Goal: Communication & Community: Ask a question

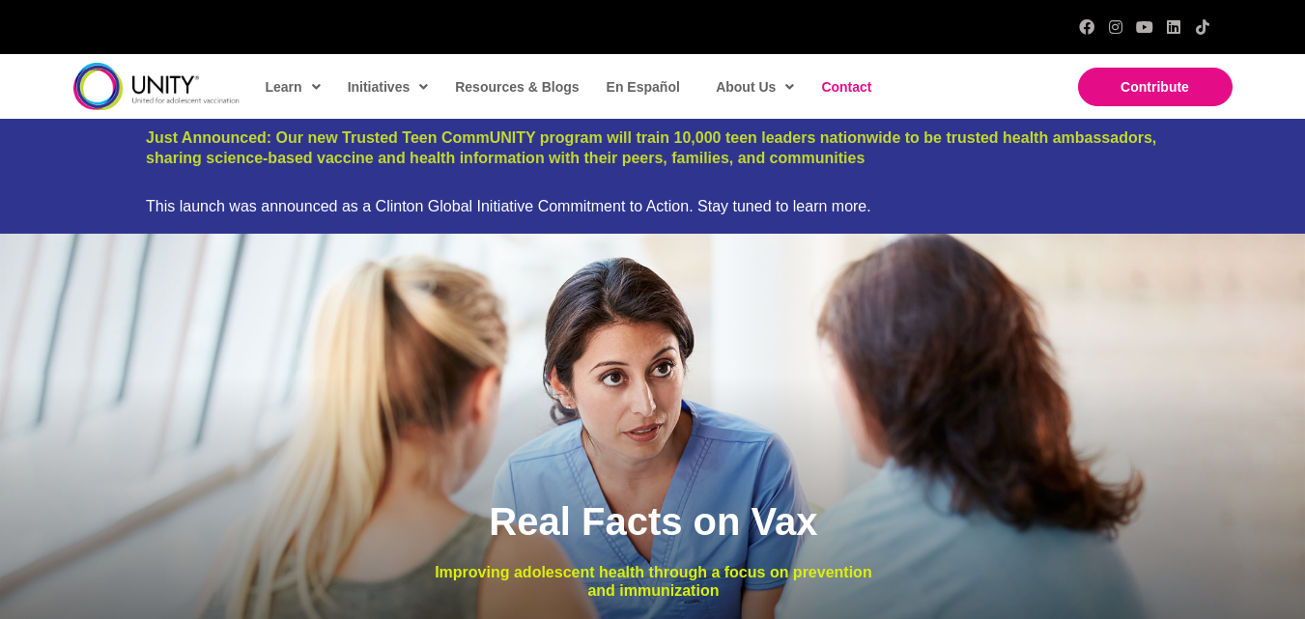
click at [835, 89] on span "Contact" at bounding box center [846, 86] width 50 height 15
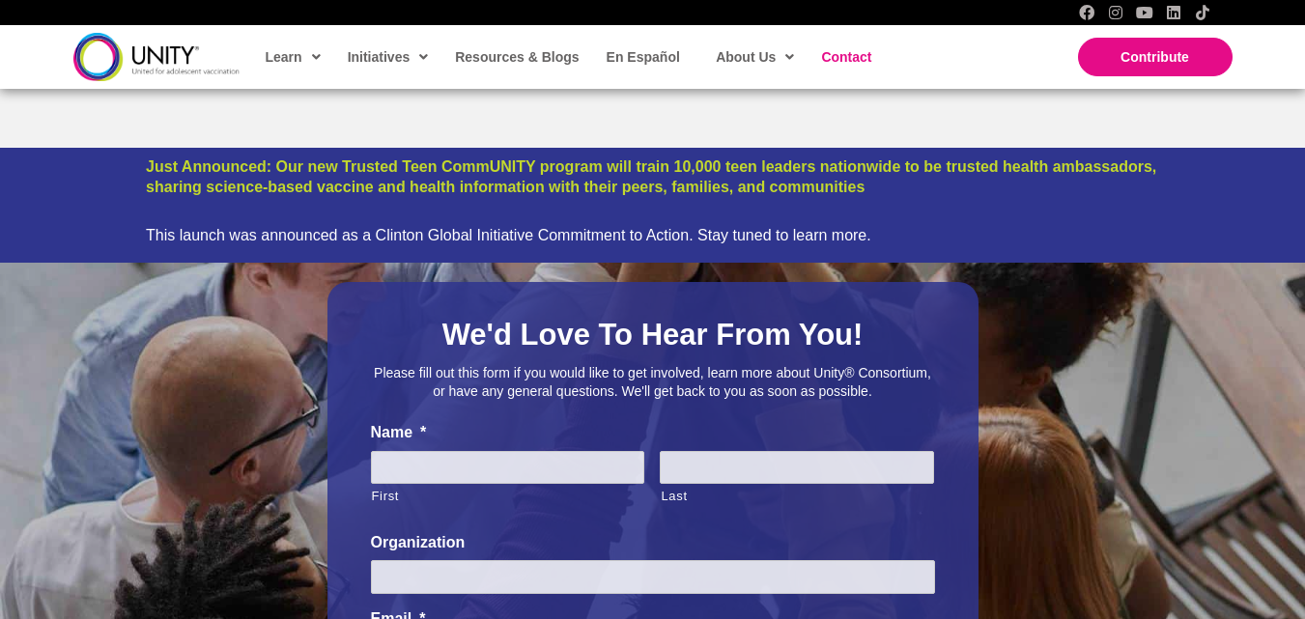
scroll to position [515, 0]
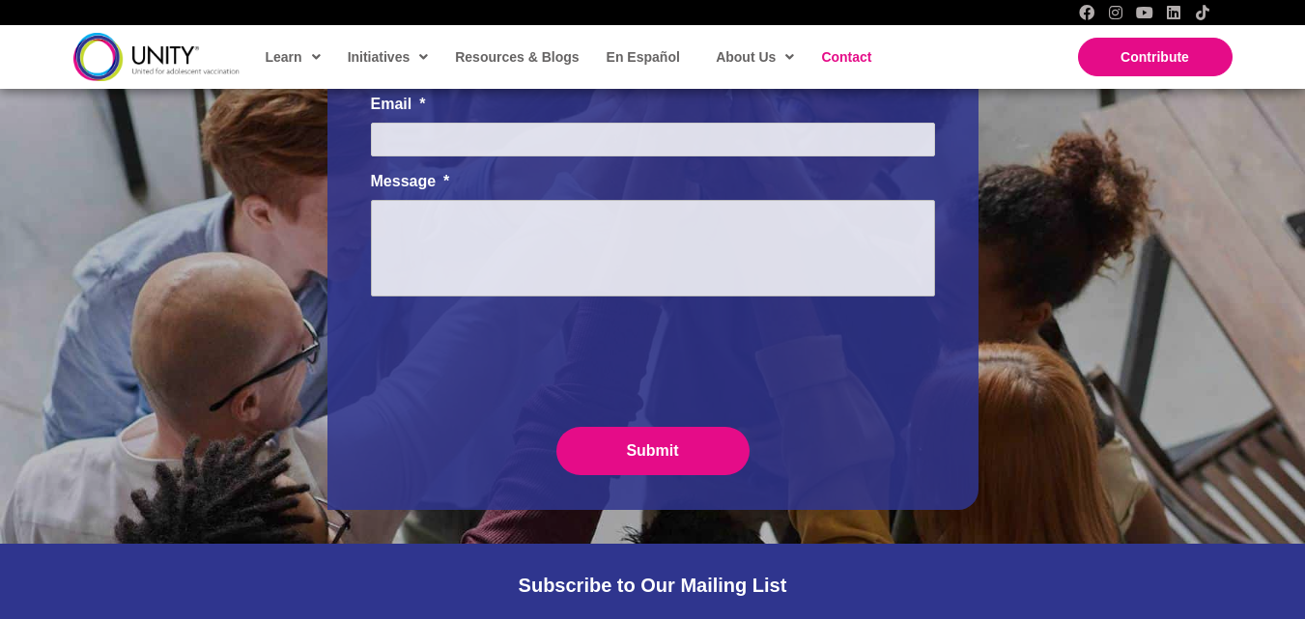
click at [437, 296] on textarea "Message *" at bounding box center [653, 248] width 564 height 97
paste textarea "Beloved website owner, I’m [PERSON_NAME] from Web Design Algorithms, and I’ve b…"
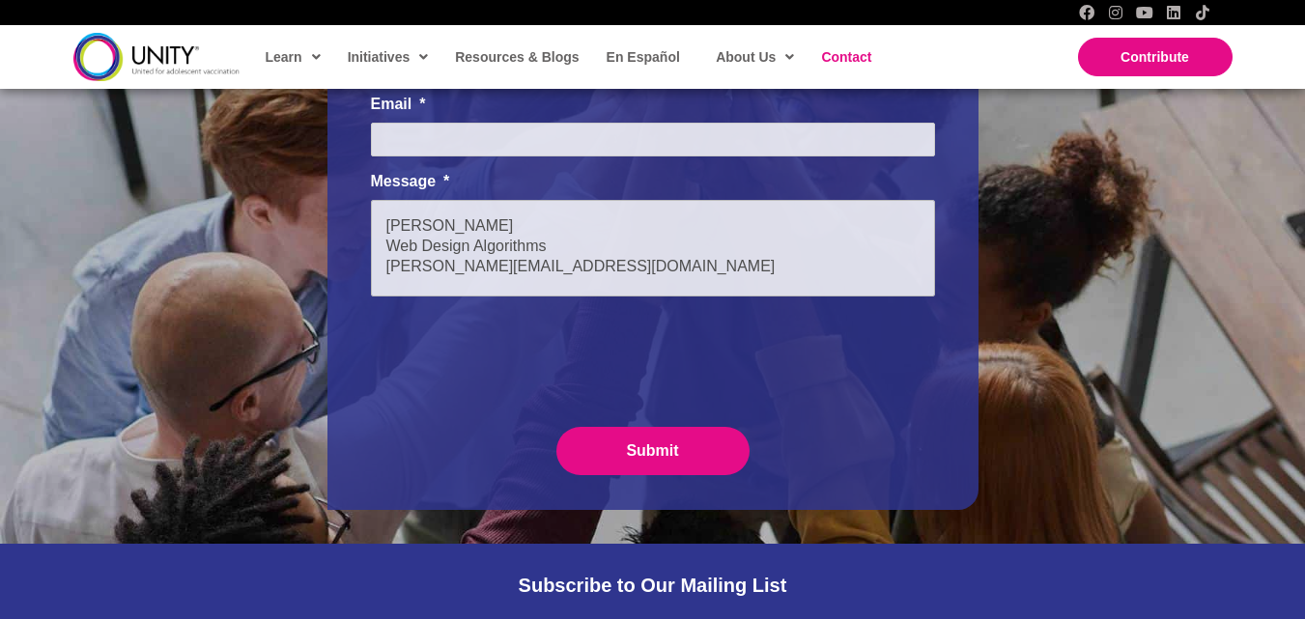
scroll to position [386, 0]
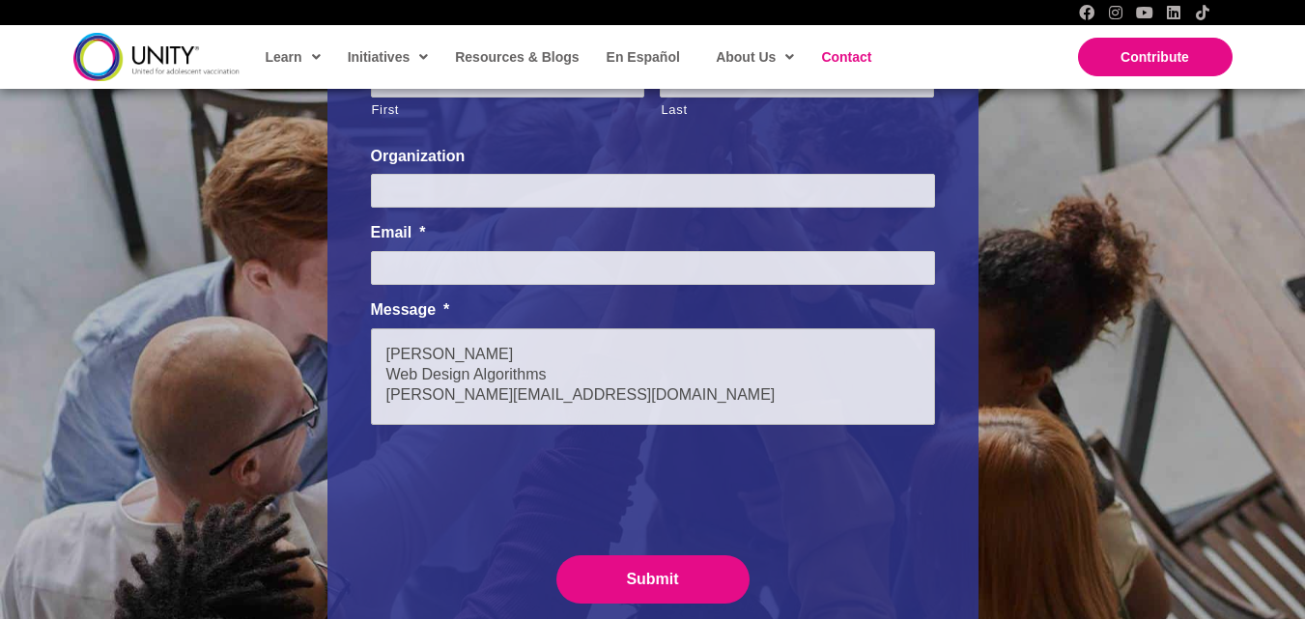
type textarea "Beloved website owner, I’m [PERSON_NAME] from Web Design Algorithms, and I’ve b…"
drag, startPoint x: 431, startPoint y: 272, endPoint x: 480, endPoint y: 283, distance: 50.4
click at [433, 272] on input "Email *" at bounding box center [653, 268] width 564 height 34
type input "[PERSON_NAME][EMAIL_ADDRESS][DOMAIN_NAME]"
type input "[PERSON_NAME]"
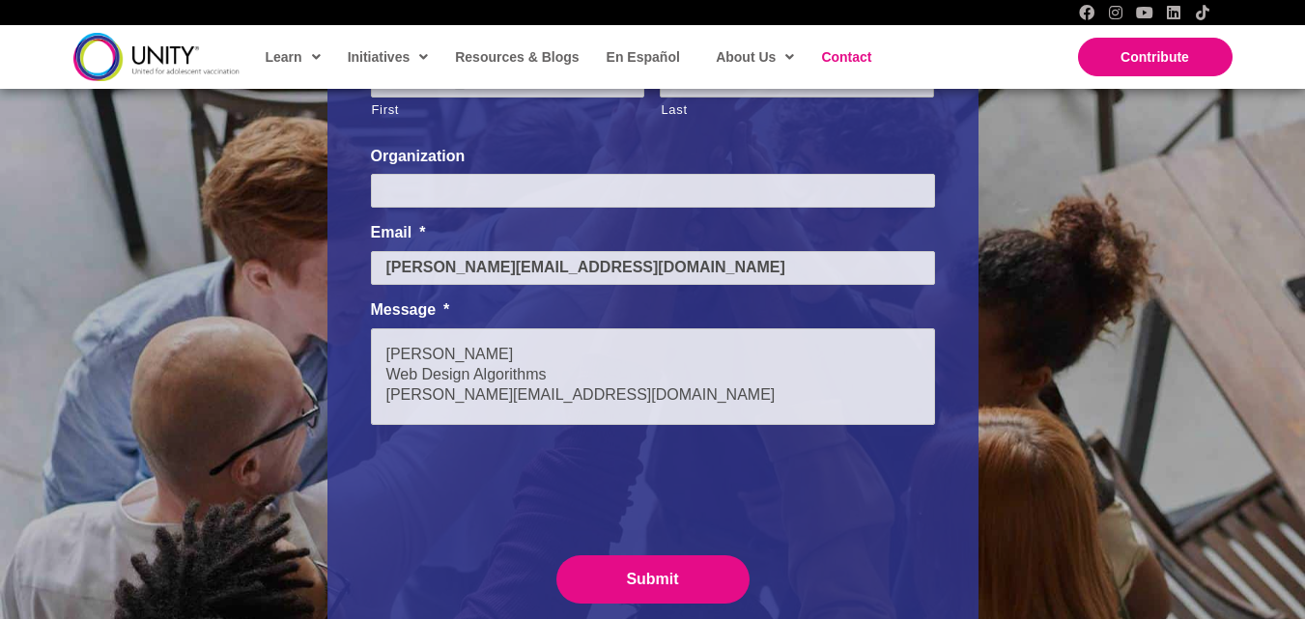
type input "[GEOGRAPHIC_DATA]"
type input "Web Design Algorithms"
click at [495, 348] on textarea "Beloved website owner, I’m [PERSON_NAME] from Web Design Algorithms, and I’ve b…" at bounding box center [653, 376] width 564 height 97
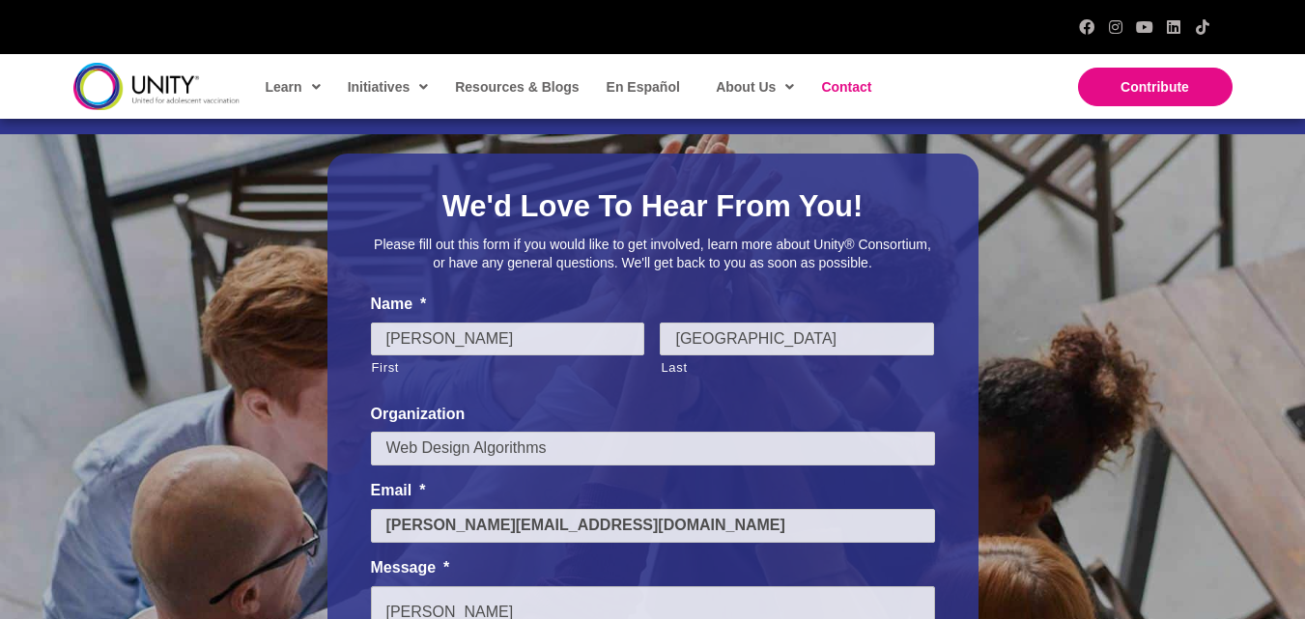
scroll to position [515, 0]
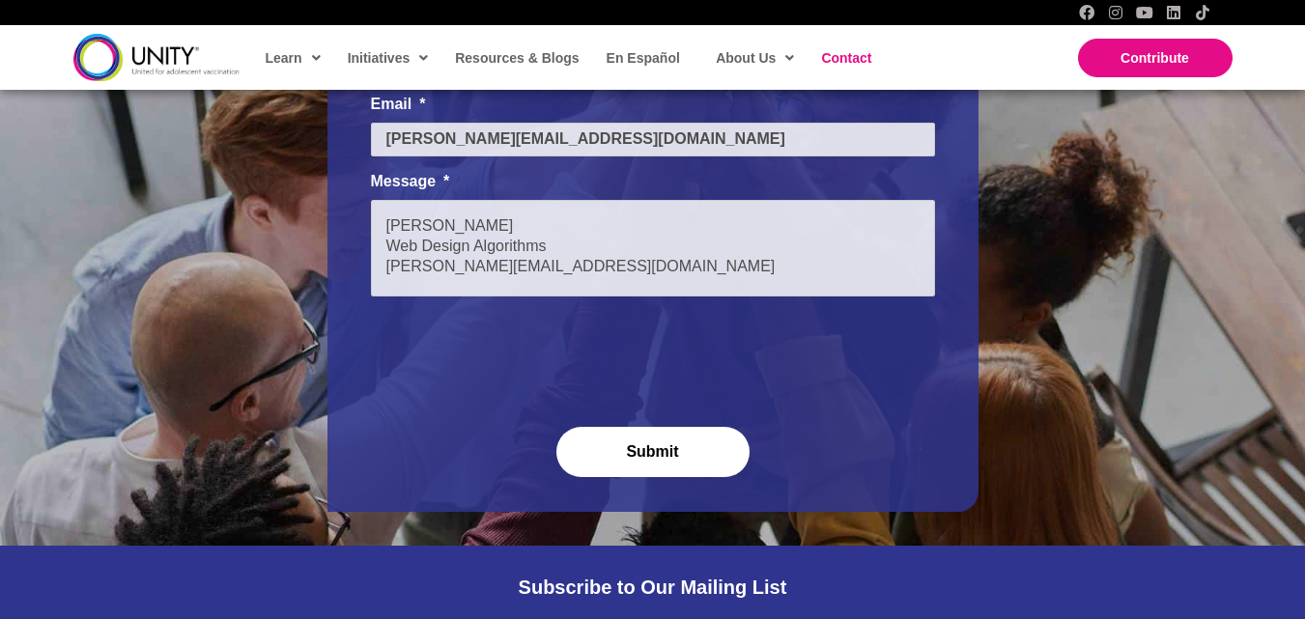
click at [674, 469] on input "Submit" at bounding box center [652, 452] width 193 height 50
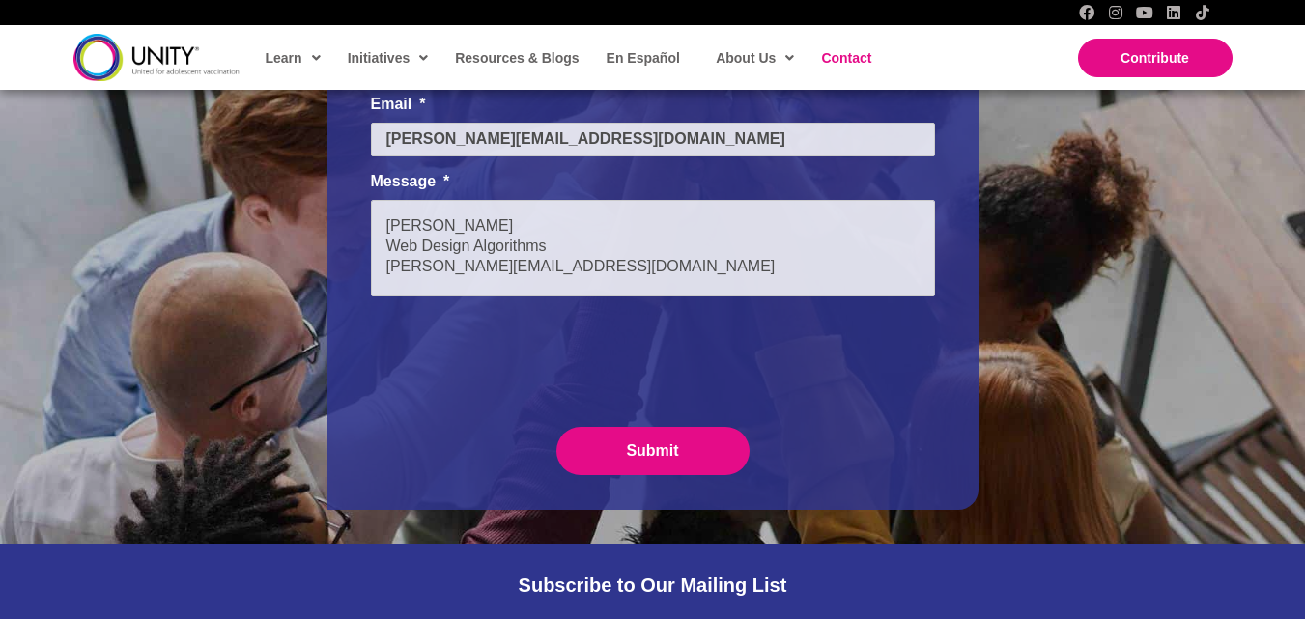
scroll to position [0, 0]
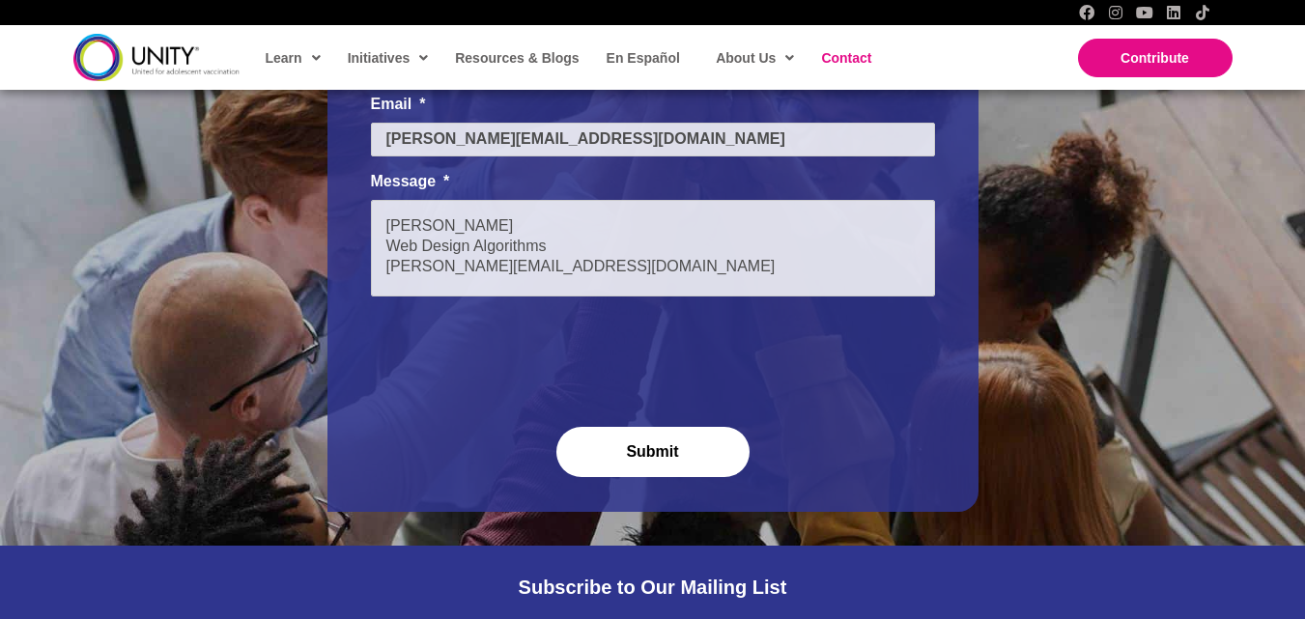
click at [593, 436] on input "Submit" at bounding box center [652, 452] width 193 height 50
